Goal: Find contact information: Find contact information

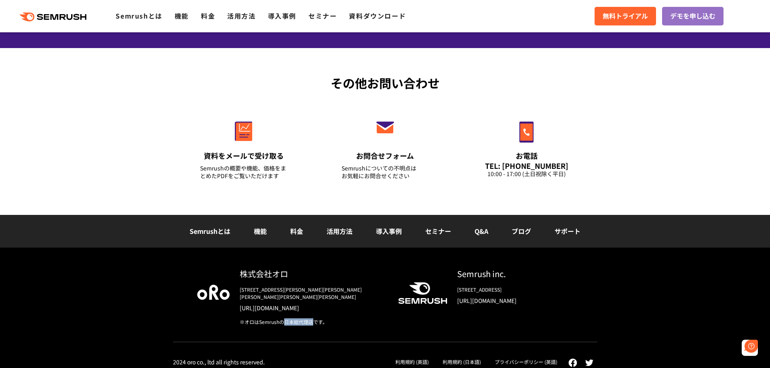
drag, startPoint x: 286, startPoint y: 313, endPoint x: 313, endPoint y: 317, distance: 28.2
click at [313, 318] on div "※オロはSemrushの日本総代理店です。" at bounding box center [312, 321] width 145 height 7
copy div "[PERSON_NAME]代理店"
drag, startPoint x: 454, startPoint y: 274, endPoint x: 504, endPoint y: 253, distance: 54.3
click at [507, 269] on div "Semrush inc. [STREET_ADDRESS] [URL][DOMAIN_NAME]" at bounding box center [510, 289] width 126 height 43
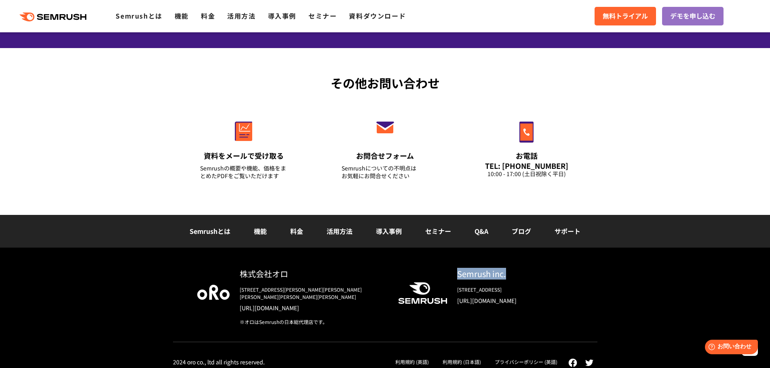
copy div "Semrush inc."
